Goal: Transaction & Acquisition: Purchase product/service

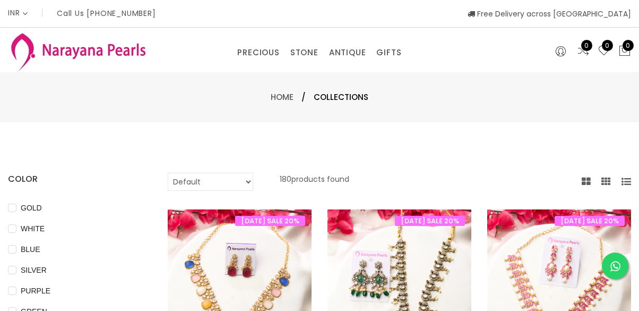
select select "INR"
click at [4, 117] on div "Home / Collections" at bounding box center [319, 97] width 639 height 50
click at [353, 57] on link "ANTIQUE" at bounding box center [347, 53] width 37 height 16
click at [356, 98] on link "NECKLACE" at bounding box center [380, 101] width 90 height 17
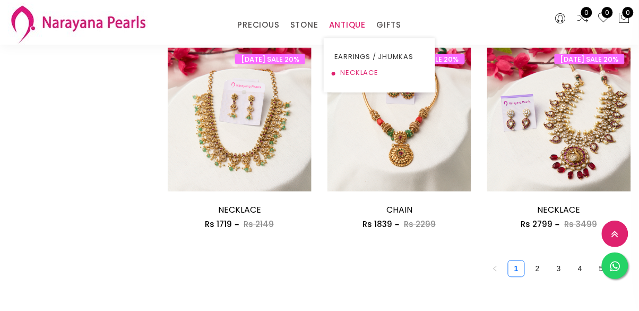
scroll to position [1300, 0]
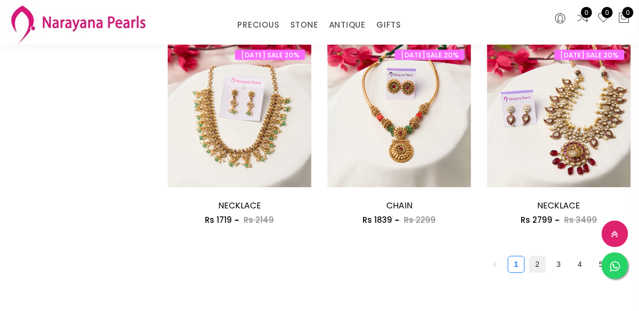
click at [536, 263] on link "2" at bounding box center [538, 264] width 16 height 16
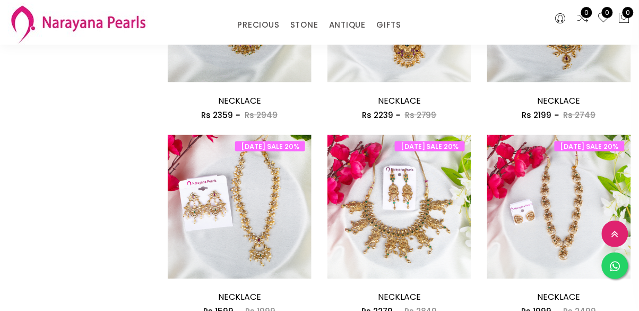
scroll to position [1210, 0]
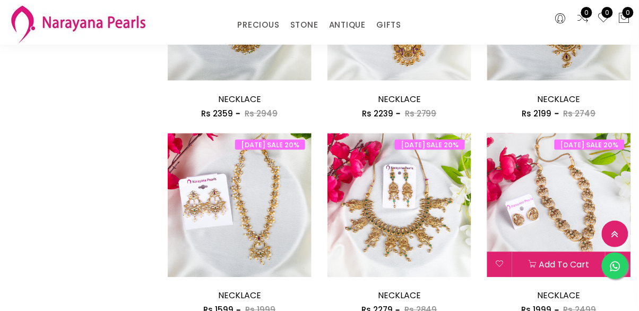
click at [575, 232] on img at bounding box center [559, 205] width 144 height 144
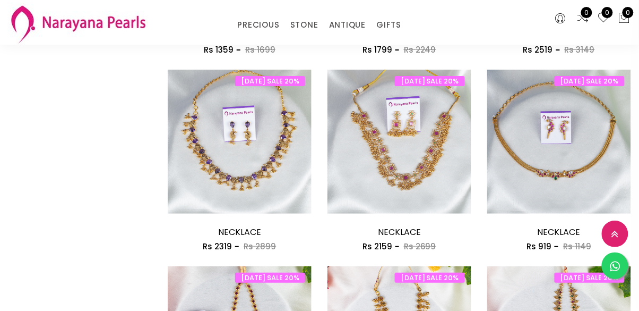
scroll to position [880, 0]
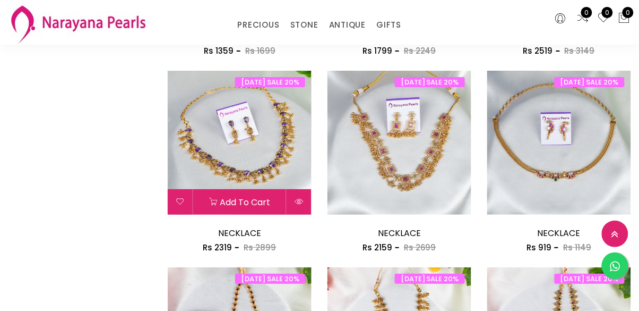
click at [282, 172] on img at bounding box center [240, 143] width 144 height 144
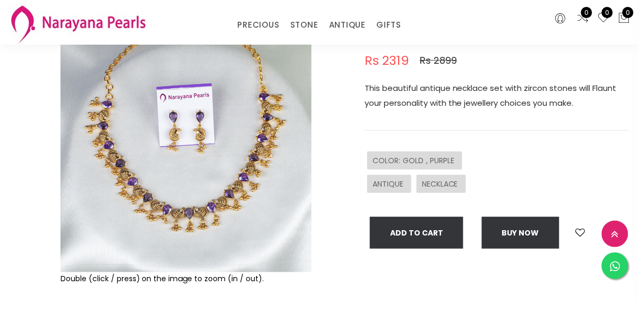
scroll to position [115, 0]
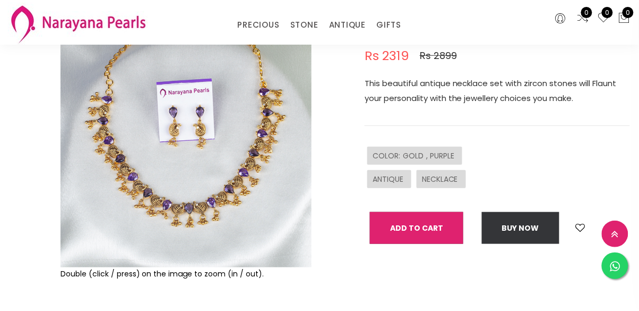
click at [445, 229] on button "Add To Cart" at bounding box center [416, 228] width 93 height 32
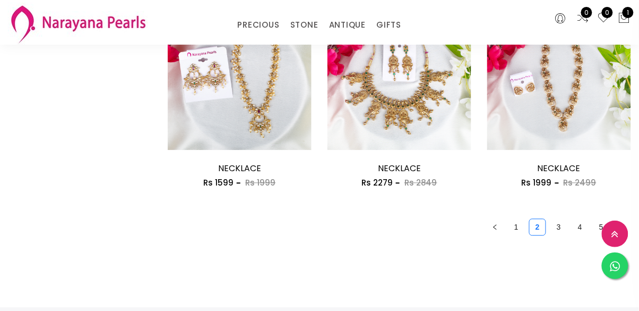
scroll to position [1339, 0]
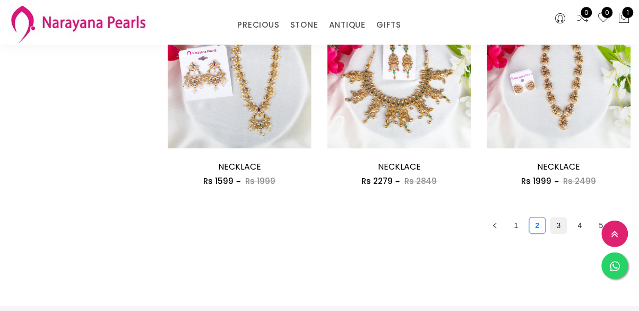
click at [560, 231] on link "3" at bounding box center [559, 226] width 16 height 16
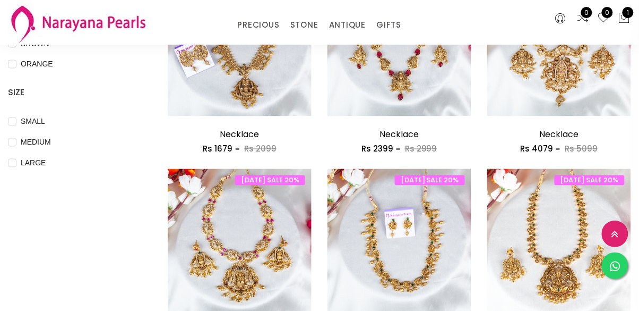
scroll to position [389, 0]
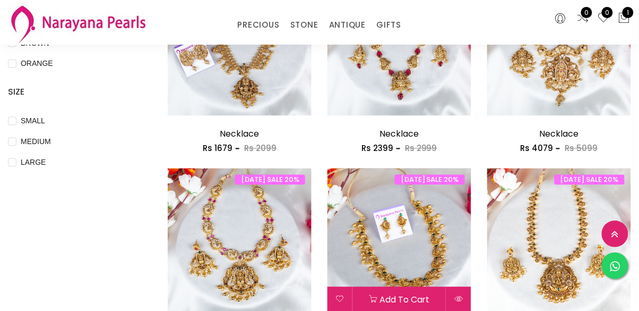
click at [438, 246] on img at bounding box center [400, 240] width 144 height 144
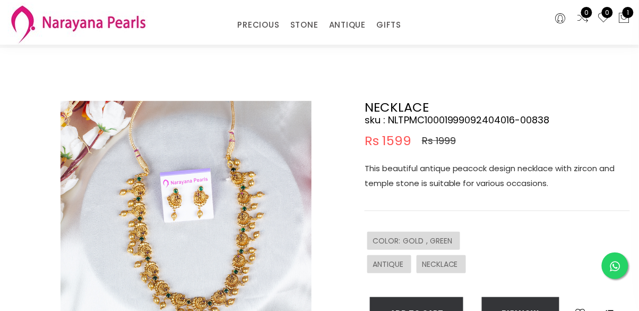
scroll to position [30, 0]
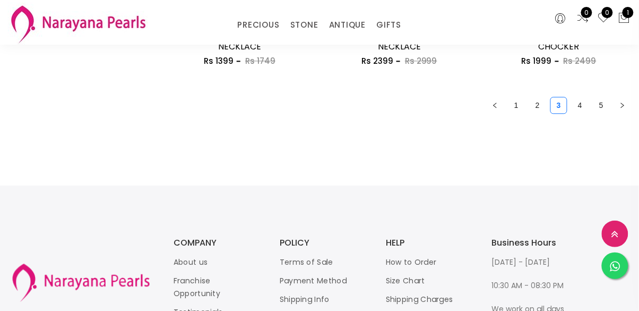
scroll to position [1460, 0]
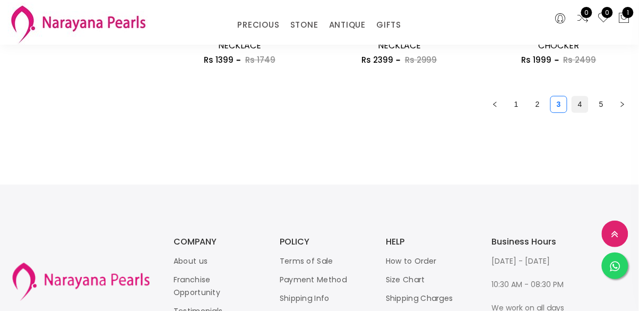
click at [579, 98] on link "4" at bounding box center [580, 104] width 16 height 16
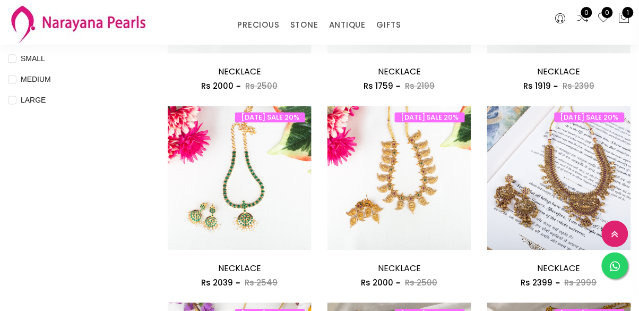
scroll to position [463, 0]
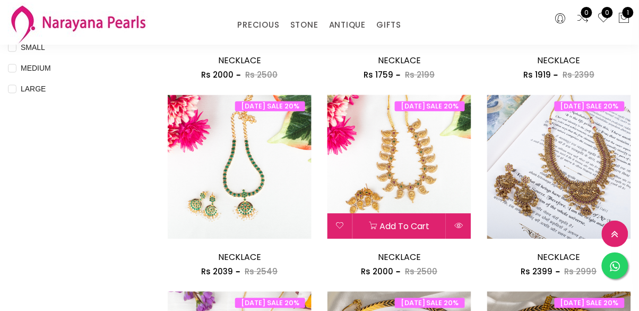
click at [425, 185] on img at bounding box center [400, 167] width 144 height 144
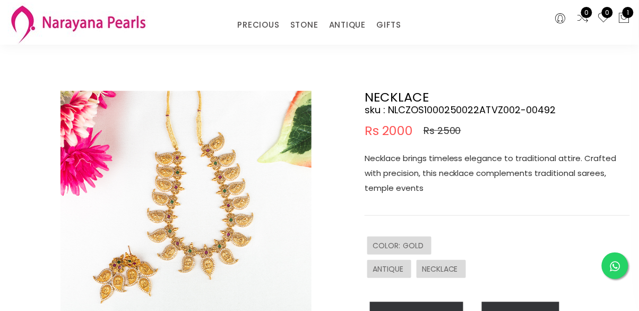
scroll to position [39, 0]
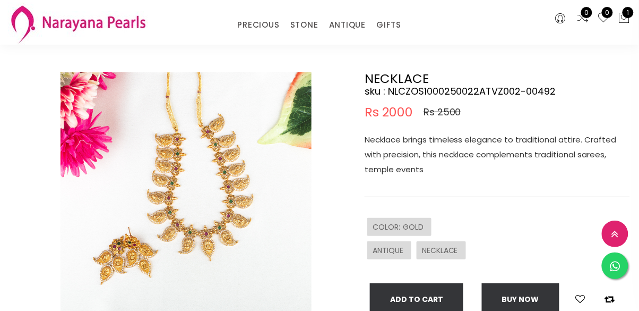
scroll to position [463, 0]
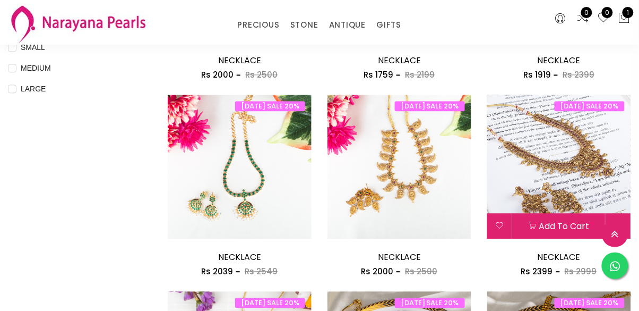
click at [560, 206] on img at bounding box center [559, 167] width 144 height 144
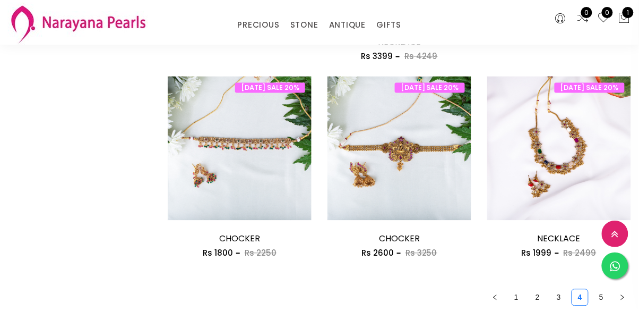
scroll to position [1304, 0]
click at [598, 297] on link "5" at bounding box center [602, 297] width 16 height 16
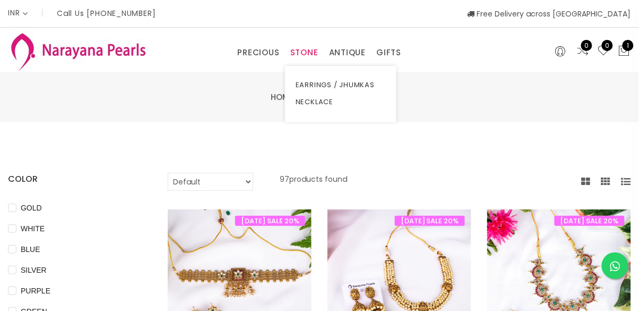
click at [314, 57] on link "STONE" at bounding box center [304, 53] width 28 height 16
click at [329, 101] on link "NECKLACE" at bounding box center [341, 101] width 90 height 17
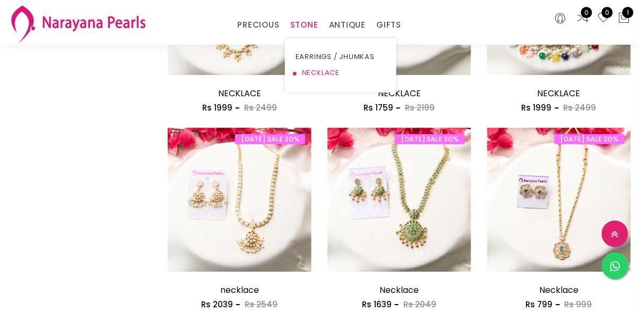
scroll to position [626, 0]
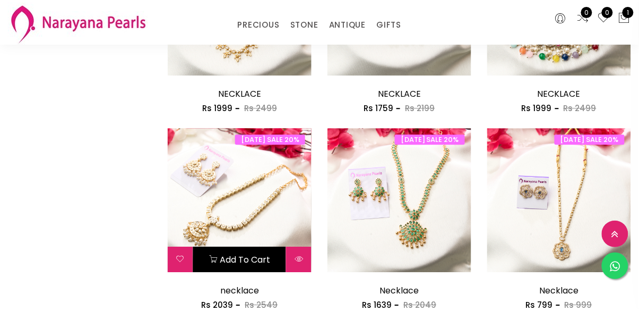
click at [243, 256] on button "Add to cart" at bounding box center [239, 258] width 93 height 25
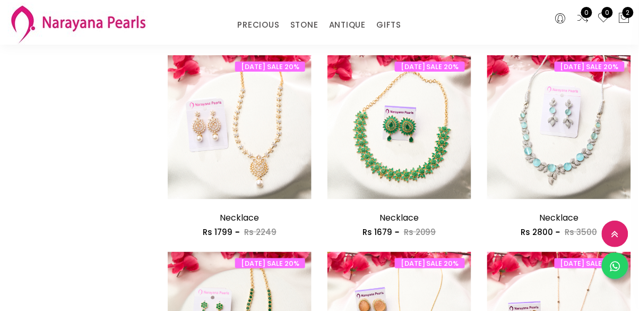
scroll to position [1092, 0]
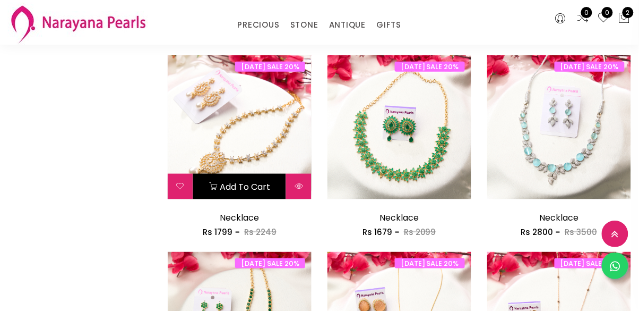
click at [235, 184] on button "Add to cart" at bounding box center [239, 186] width 93 height 25
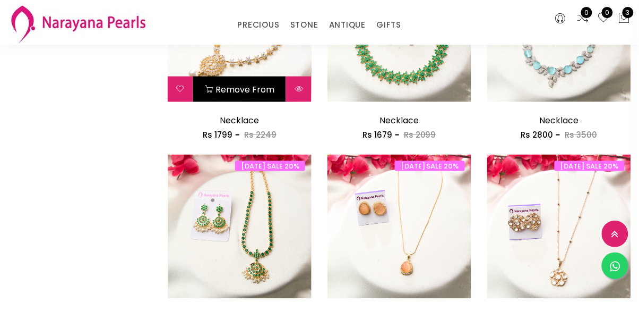
scroll to position [1188, 0]
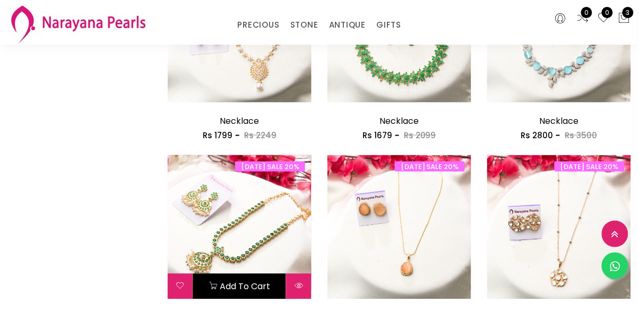
click at [246, 290] on button "Add to cart" at bounding box center [239, 285] width 93 height 25
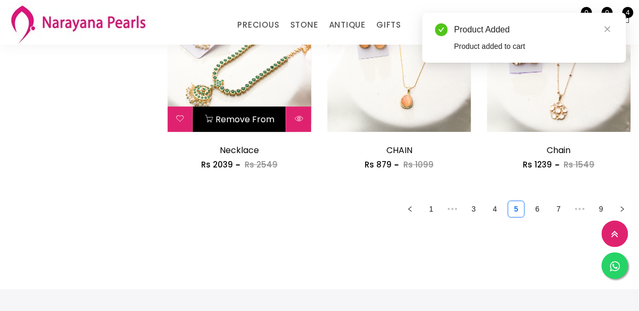
scroll to position [1355, 0]
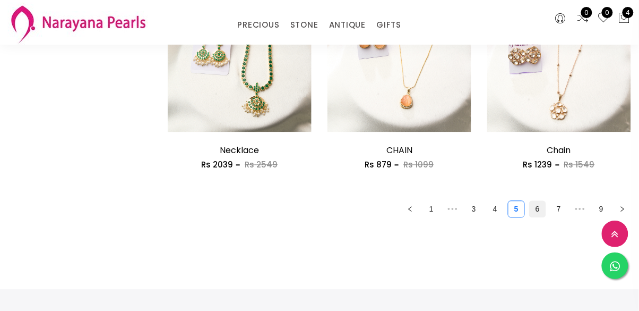
click at [538, 211] on link "6" at bounding box center [538, 209] width 16 height 16
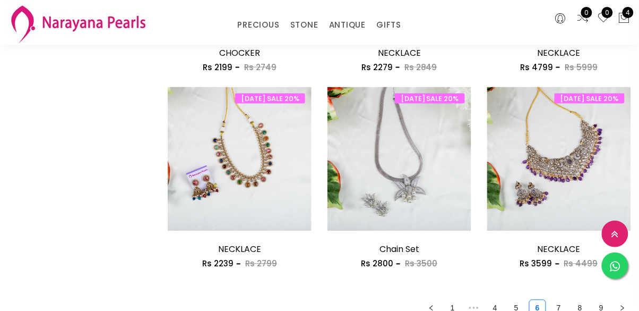
scroll to position [1256, 0]
click at [556, 305] on link "7" at bounding box center [559, 308] width 16 height 16
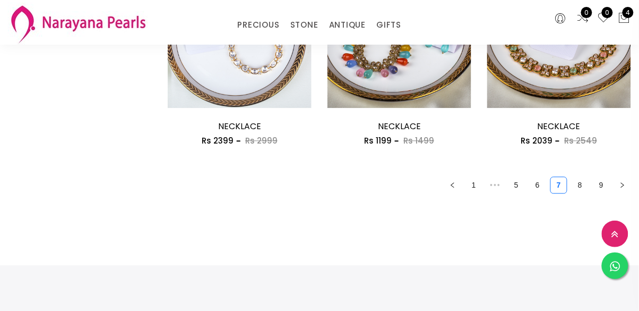
scroll to position [1381, 0]
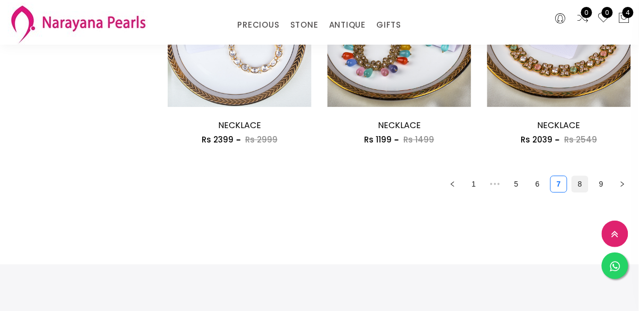
click at [581, 190] on link "8" at bounding box center [580, 184] width 16 height 16
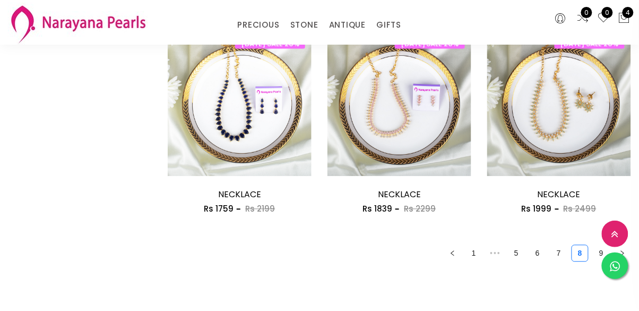
scroll to position [1311, 0]
click at [596, 254] on link "9" at bounding box center [602, 253] width 16 height 16
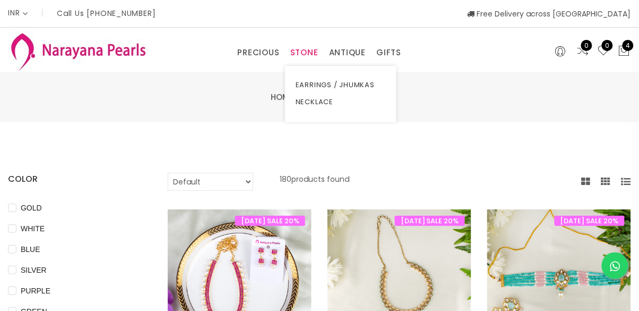
click at [314, 47] on link "STONE" at bounding box center [304, 53] width 28 height 16
click at [327, 108] on link "NECKLACE" at bounding box center [341, 101] width 90 height 17
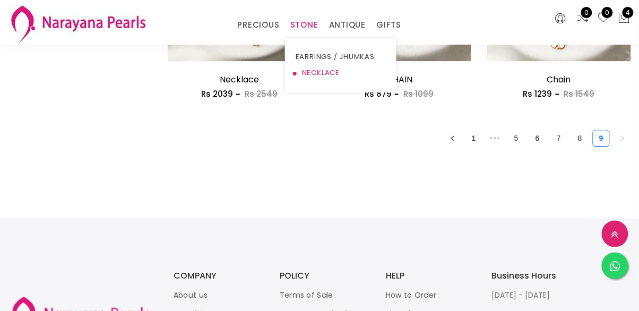
scroll to position [1421, 0]
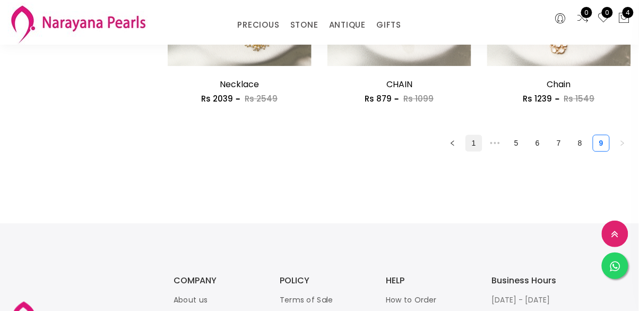
click at [474, 142] on link "1" at bounding box center [474, 143] width 16 height 16
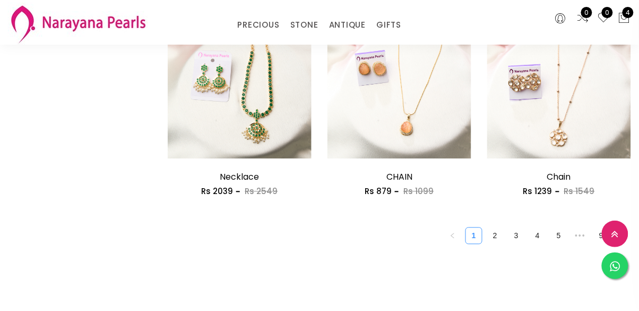
scroll to position [1325, 0]
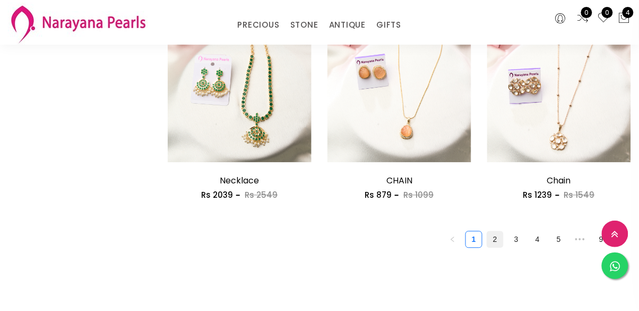
click at [498, 234] on link "2" at bounding box center [495, 240] width 16 height 16
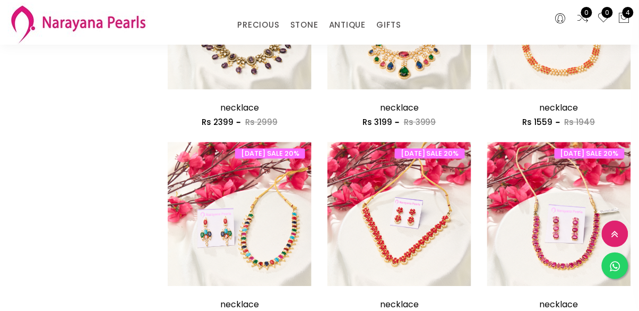
scroll to position [613, 0]
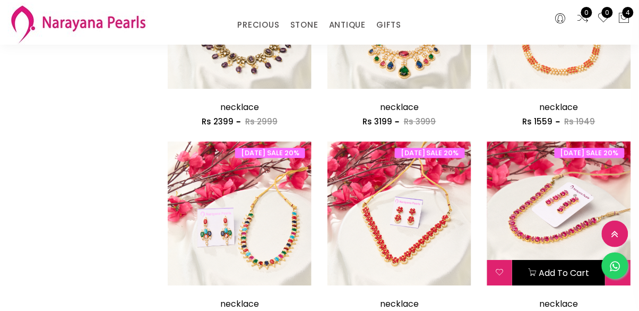
click at [547, 269] on button "Add to cart" at bounding box center [559, 272] width 93 height 25
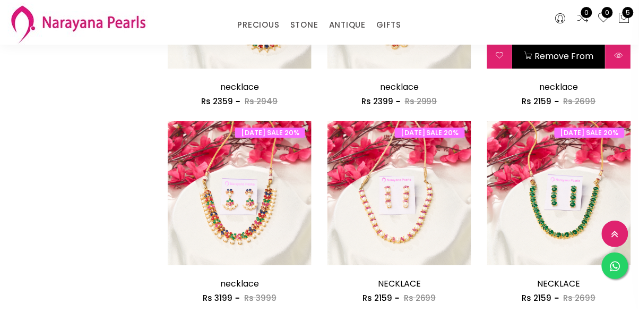
scroll to position [835, 0]
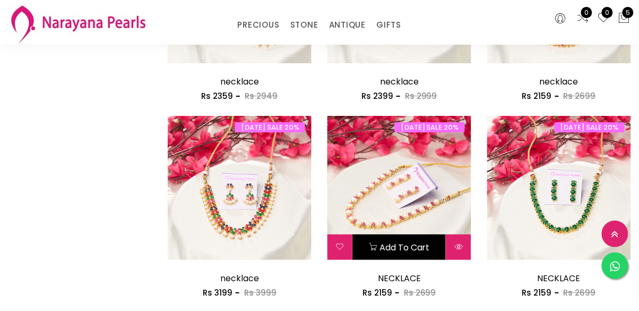
click at [414, 241] on button "Add to cart" at bounding box center [399, 246] width 93 height 25
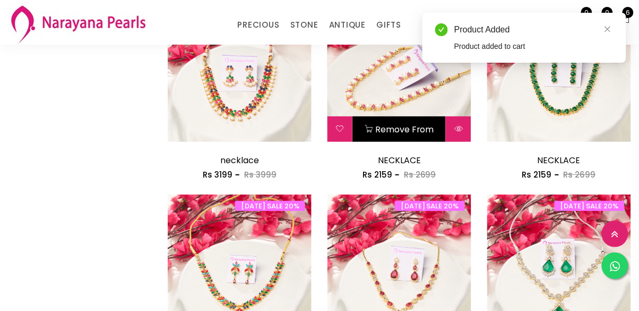
scroll to position [953, 0]
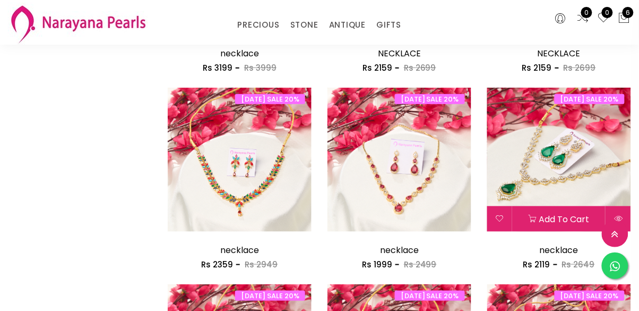
click at [523, 205] on img at bounding box center [559, 160] width 144 height 144
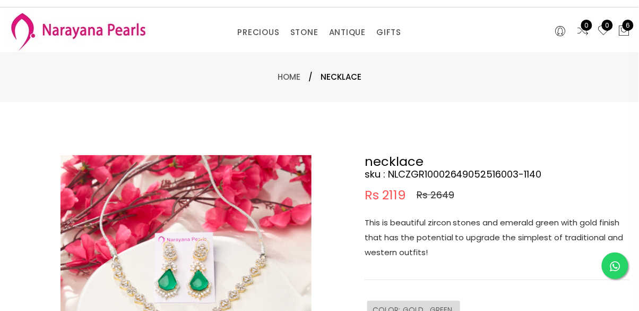
scroll to position [27, 0]
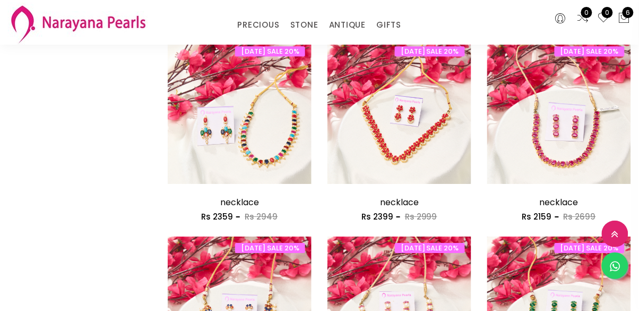
scroll to position [715, 0]
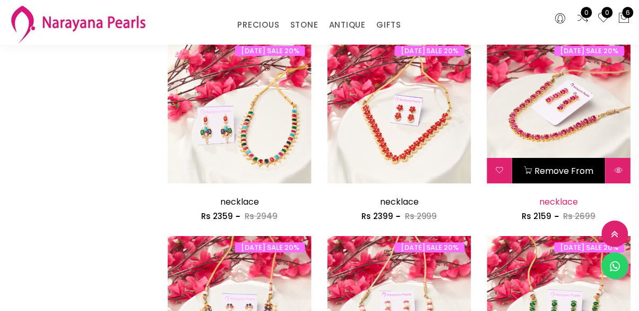
click at [558, 197] on link "necklace" at bounding box center [559, 201] width 39 height 12
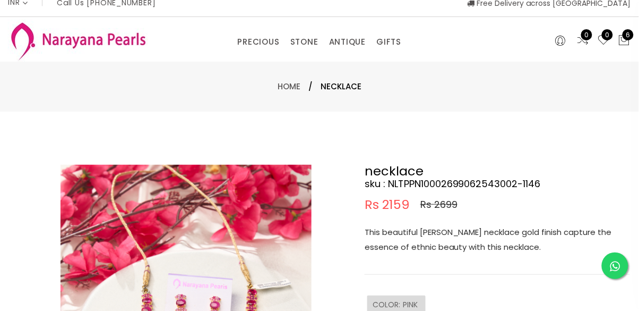
scroll to position [10, 0]
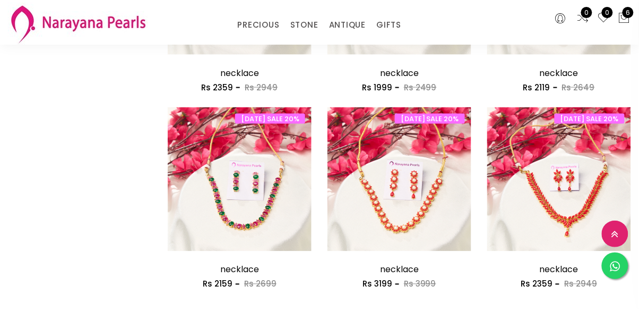
scroll to position [1238, 0]
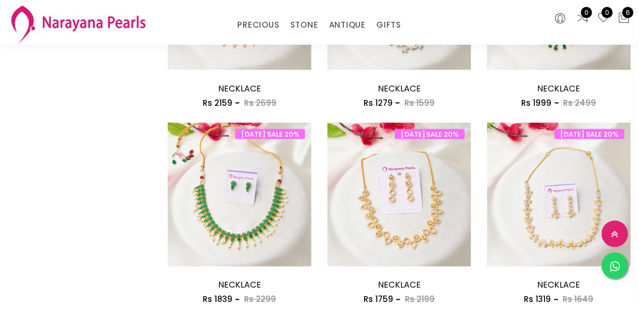
scroll to position [1221, 0]
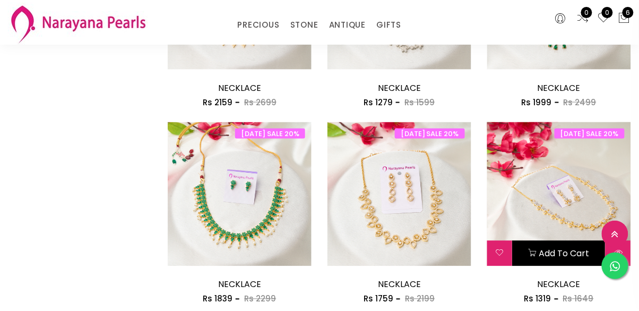
click at [570, 251] on button "Add to cart" at bounding box center [559, 253] width 93 height 25
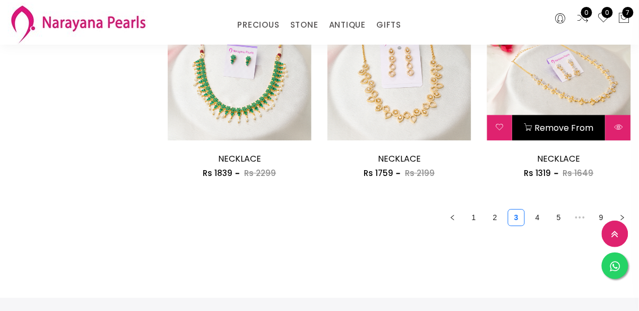
scroll to position [1350, 0]
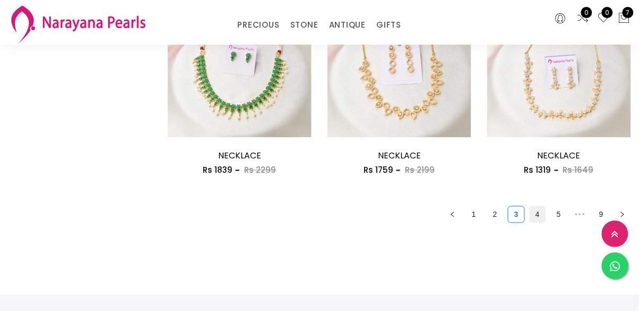
click at [538, 215] on link "4" at bounding box center [538, 215] width 16 height 16
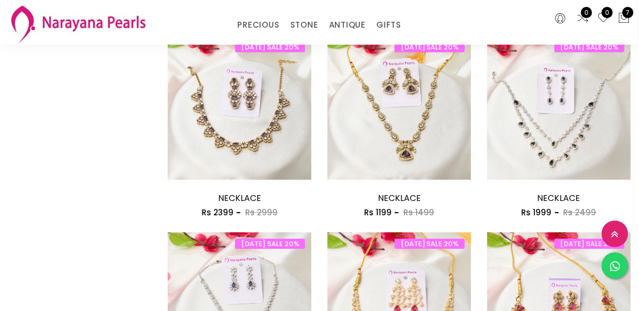
scroll to position [719, 0]
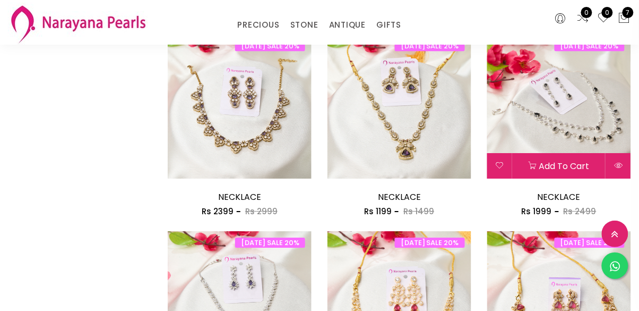
click at [580, 166] on div "Add to cart" at bounding box center [559, 165] width 144 height 25
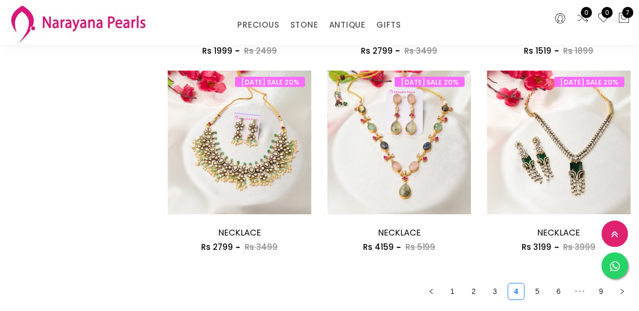
scroll to position [1274, 0]
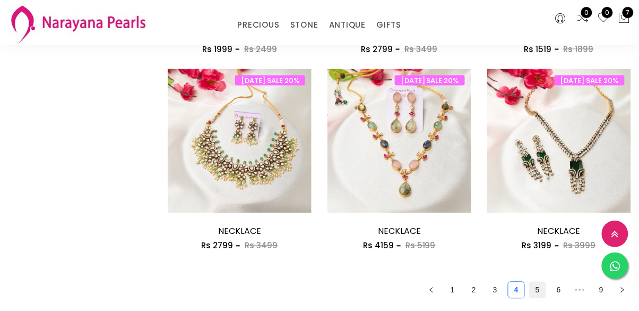
click at [538, 291] on link "5" at bounding box center [538, 290] width 16 height 16
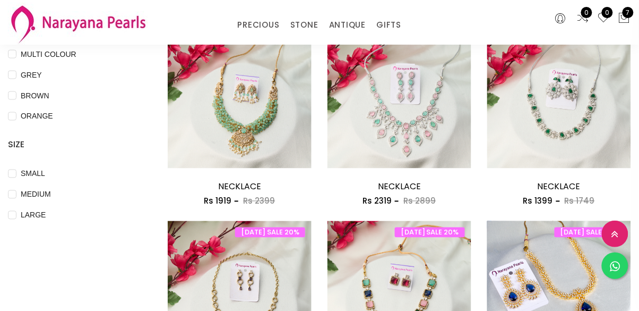
click at [552, 265] on img at bounding box center [559, 293] width 144 height 144
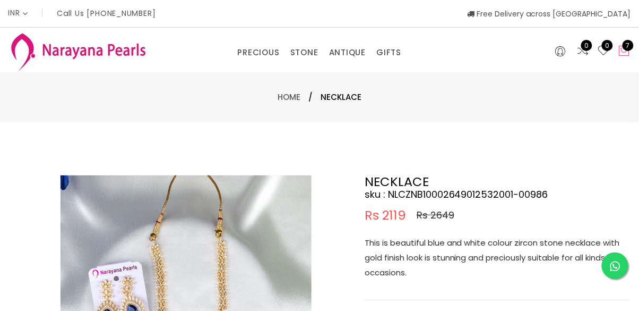
click at [627, 53] on icon at bounding box center [625, 51] width 13 height 13
click at [623, 52] on icon at bounding box center [625, 51] width 13 height 13
click at [630, 49] on span "7" at bounding box center [628, 45] width 11 height 11
click at [621, 48] on icon at bounding box center [625, 51] width 13 height 13
click at [629, 49] on span "7" at bounding box center [628, 45] width 11 height 11
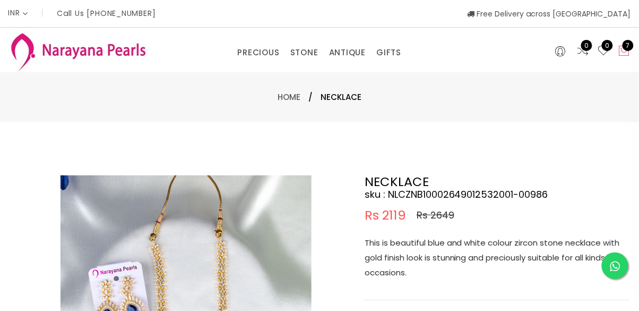
click at [629, 49] on span "7" at bounding box center [628, 45] width 11 height 11
click at [629, 44] on span "7" at bounding box center [628, 45] width 11 height 11
